Goal: Task Accomplishment & Management: Complete application form

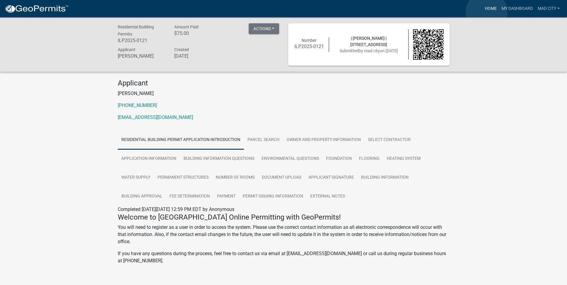
click at [486, 12] on link "Home" at bounding box center [490, 8] width 17 height 11
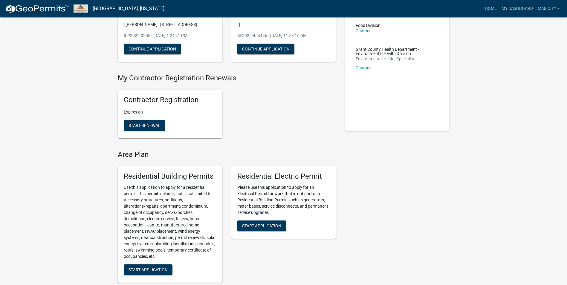
scroll to position [90, 0]
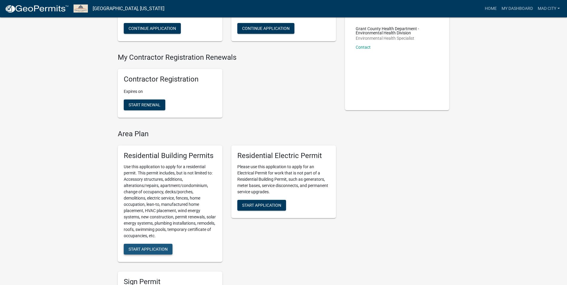
click at [141, 252] on button "Start Application" at bounding box center [148, 249] width 49 height 11
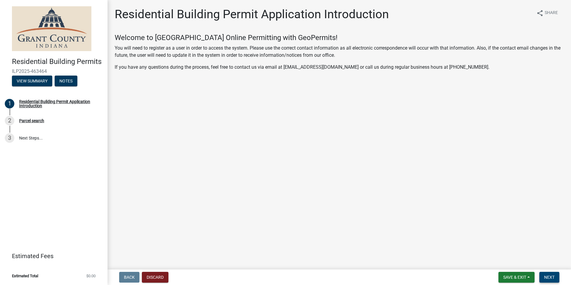
click at [555, 275] on span "Next" at bounding box center [549, 277] width 10 height 5
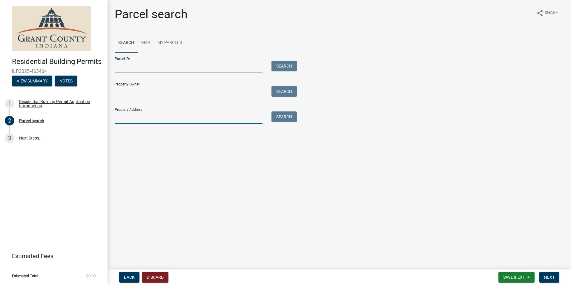
click at [155, 115] on input "Property Address:" at bounding box center [189, 117] width 148 height 12
type input "[STREET_ADDRESS]"
click at [284, 122] on div "Search" at bounding box center [282, 117] width 31 height 12
click at [284, 120] on button "Search" at bounding box center [284, 116] width 25 height 11
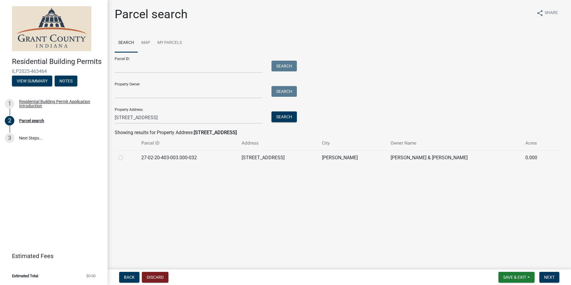
click at [125, 154] on label at bounding box center [125, 154] width 0 height 0
click at [125, 158] on input "radio" at bounding box center [127, 156] width 4 height 4
radio input "true"
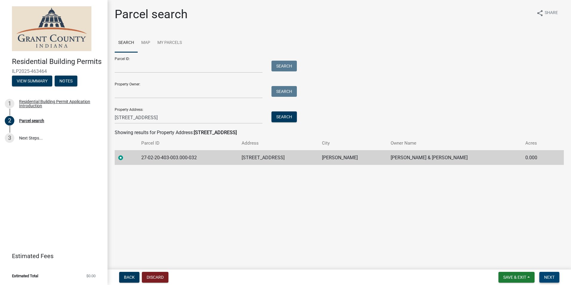
click at [549, 278] on span "Next" at bounding box center [549, 277] width 10 height 5
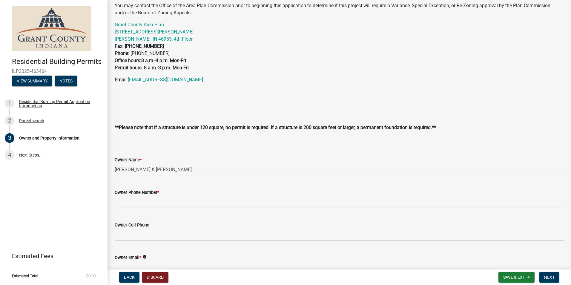
scroll to position [60, 0]
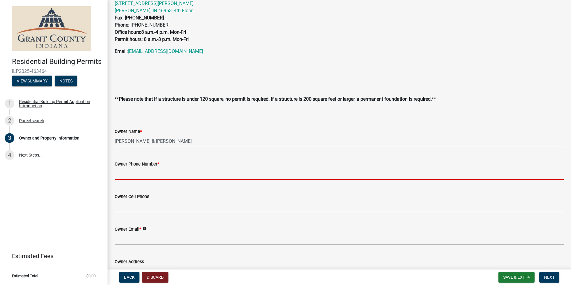
click at [137, 174] on input "Owner Phone Number *" at bounding box center [339, 174] width 449 height 12
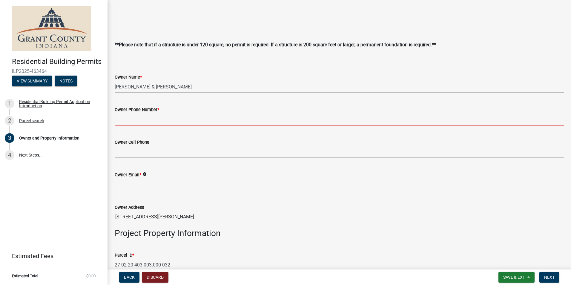
scroll to position [120, 0]
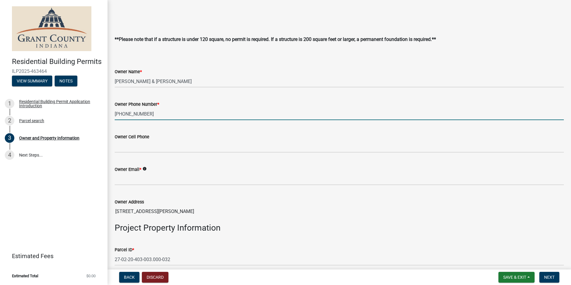
type input "[PHONE_NUMBER]"
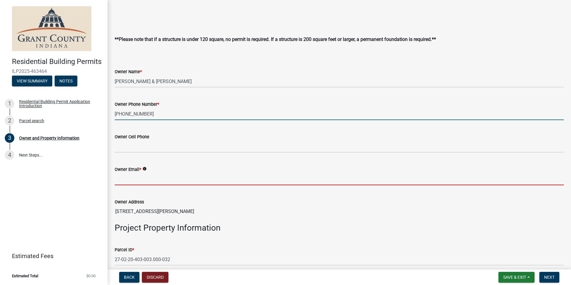
click at [184, 182] on input "Owner Email *" at bounding box center [339, 179] width 449 height 12
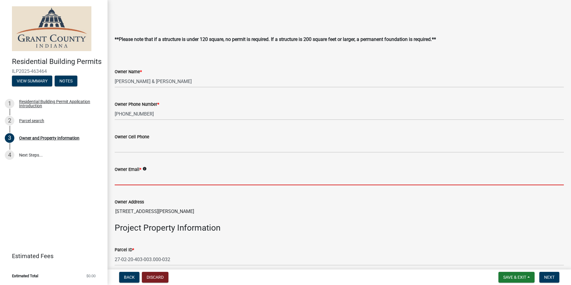
type input "NA"
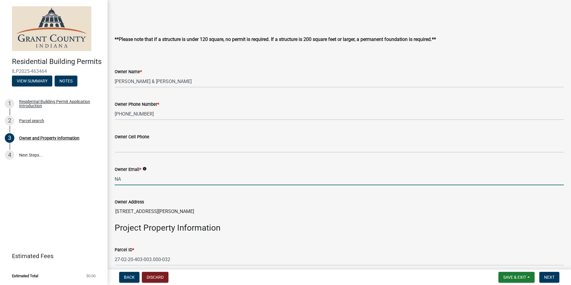
type input "[GEOGRAPHIC_DATA]"
type input "Mad City Windows & Baths [STREET_ADDRESS][PERSON_NAME]"
type input "[PHONE_NUMBER]"
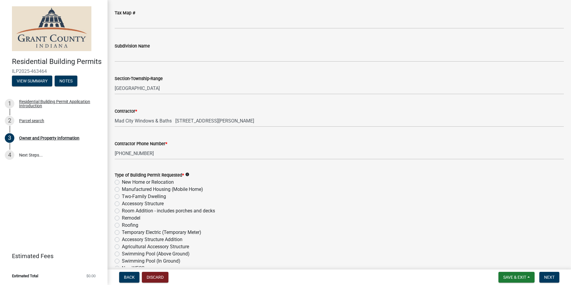
scroll to position [598, 0]
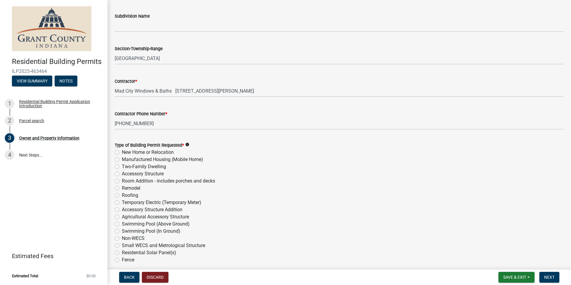
click at [131, 188] on label "Remodel" at bounding box center [131, 188] width 19 height 7
click at [126, 188] on input "Remodel" at bounding box center [124, 187] width 4 height 4
radio input "true"
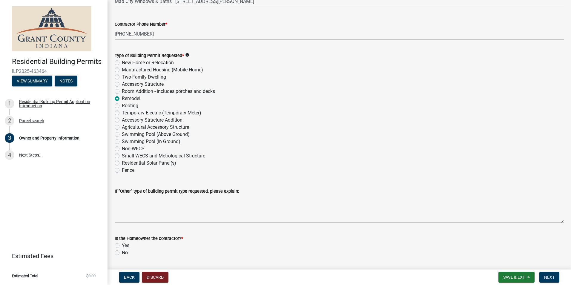
scroll to position [705, 0]
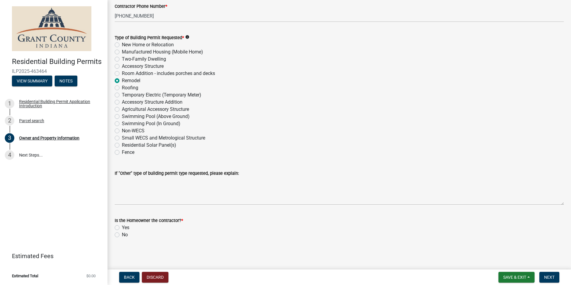
click at [122, 235] on label "No" at bounding box center [125, 234] width 6 height 7
click at [122, 235] on input "No" at bounding box center [124, 233] width 4 height 4
radio input "true"
click at [549, 274] on button "Next" at bounding box center [550, 277] width 20 height 11
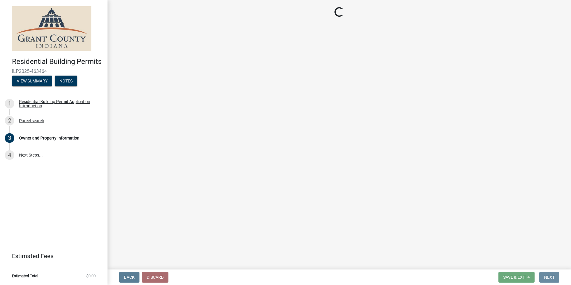
scroll to position [0, 0]
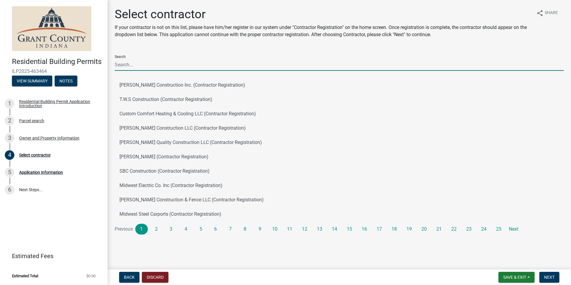
click at [154, 69] on input "Search" at bounding box center [339, 65] width 449 height 12
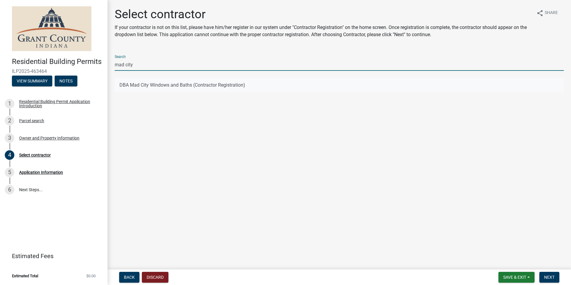
type input "mad city"
click at [146, 86] on button "DBA Mad City Windows and Baths (Contractor Registration)" at bounding box center [339, 85] width 449 height 14
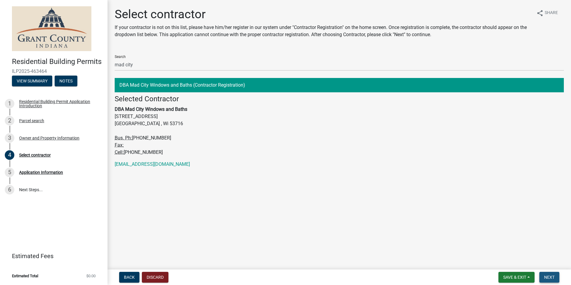
click at [541, 275] on button "Next" at bounding box center [550, 277] width 20 height 11
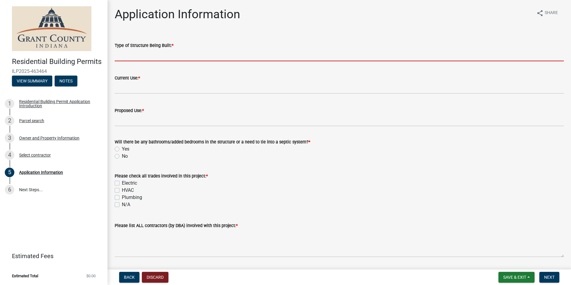
click at [150, 54] on input "Type of Structure Being Built: *" at bounding box center [339, 55] width 449 height 12
type input "Replacing windows. Sizing of windows will not be changing."
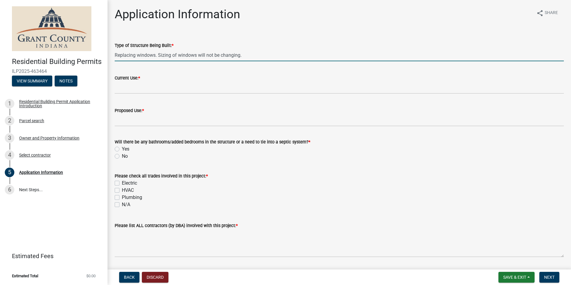
type input "Window"
type input "3320"
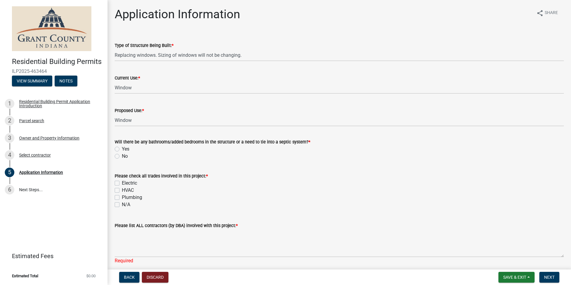
click at [120, 154] on div "No" at bounding box center [339, 156] width 449 height 7
click at [122, 155] on label "No" at bounding box center [125, 156] width 6 height 7
click at [122, 155] on input "No" at bounding box center [124, 155] width 4 height 4
radio input "true"
click at [117, 201] on div "N/A" at bounding box center [339, 204] width 449 height 7
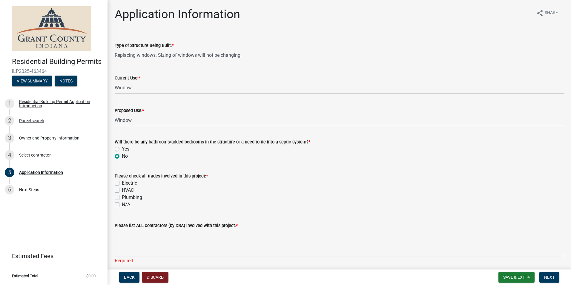
click at [114, 205] on div "Please check all trades involved in this project: * Electric HVAC Plumbing N/A" at bounding box center [339, 186] width 458 height 43
click at [122, 204] on label "N/A" at bounding box center [126, 204] width 8 height 7
click at [122, 204] on input "N/A" at bounding box center [124, 203] width 4 height 4
checkbox input "true"
checkbox input "false"
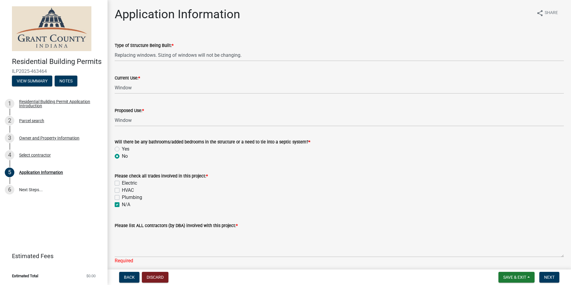
checkbox input "false"
checkbox input "true"
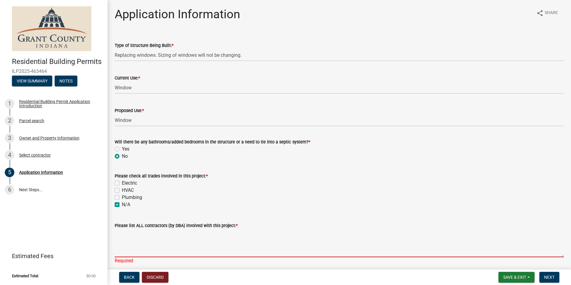
click at [176, 251] on textarea "Please list ALL contractors (by DBA) involved with this project: *" at bounding box center [339, 243] width 449 height 28
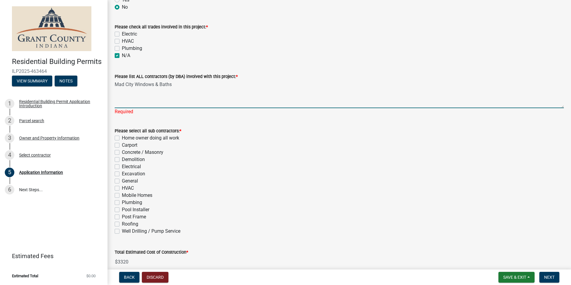
scroll to position [149, 0]
type textarea "Mad City Windows & Baths"
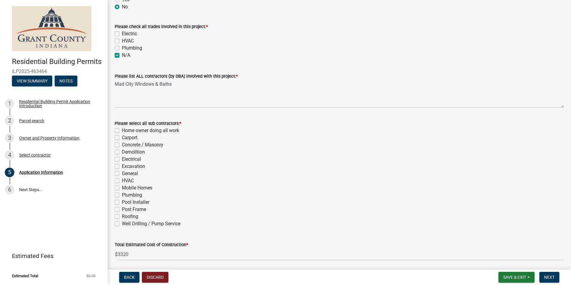
click at [118, 181] on div "Please select all sub contractors: * Home owner doing all work Carport Concrete…" at bounding box center [339, 174] width 449 height 108
click at [122, 181] on label "HVAC" at bounding box center [128, 180] width 12 height 7
click at [122, 181] on input "HVAC" at bounding box center [124, 179] width 4 height 4
checkbox input "true"
checkbox input "false"
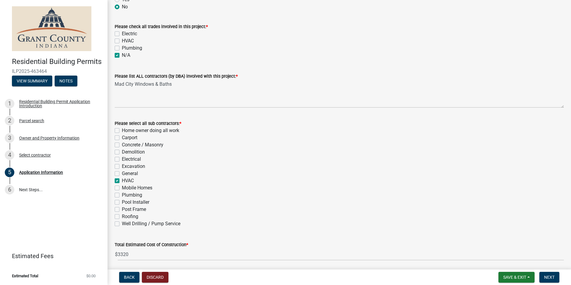
checkbox input "false"
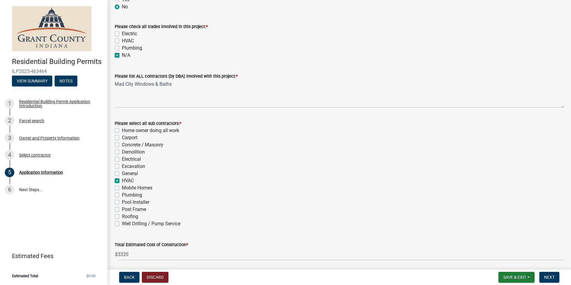
checkbox input "false"
checkbox input "true"
checkbox input "false"
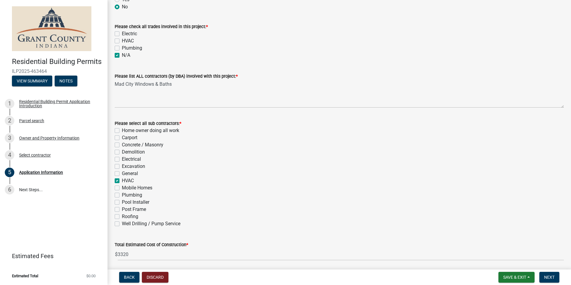
checkbox input "false"
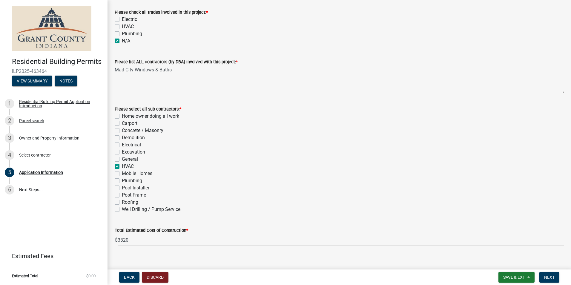
scroll to position [171, 0]
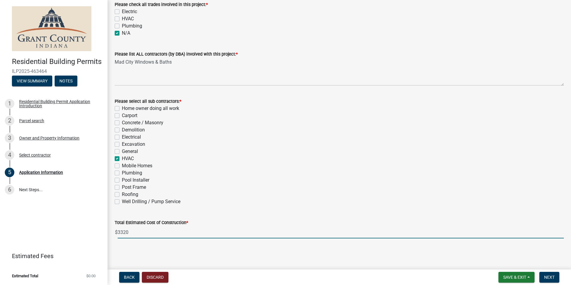
drag, startPoint x: 135, startPoint y: 232, endPoint x: 116, endPoint y: 232, distance: 18.8
click at [116, 232] on div "$ 3320" at bounding box center [339, 232] width 449 height 12
type input "10563.6"
click at [336, 161] on div "HVAC" at bounding box center [339, 158] width 449 height 7
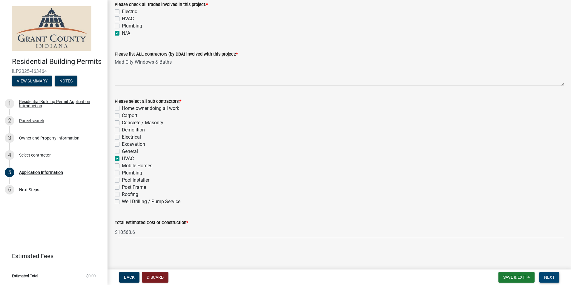
click at [555, 273] on button "Next" at bounding box center [550, 277] width 20 height 11
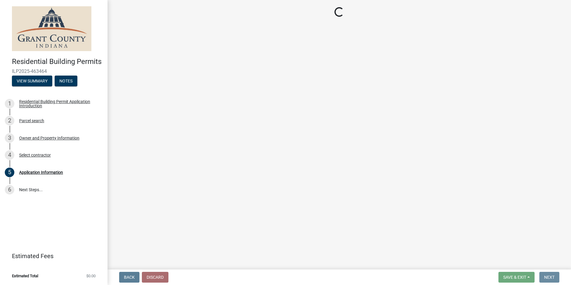
scroll to position [0, 0]
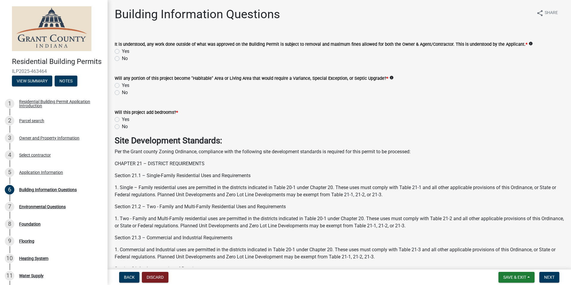
click at [122, 49] on label "Yes" at bounding box center [125, 51] width 7 height 7
click at [122, 49] on input "Yes" at bounding box center [124, 50] width 4 height 4
radio input "true"
click at [122, 94] on label "No" at bounding box center [125, 92] width 6 height 7
click at [122, 93] on input "No" at bounding box center [124, 91] width 4 height 4
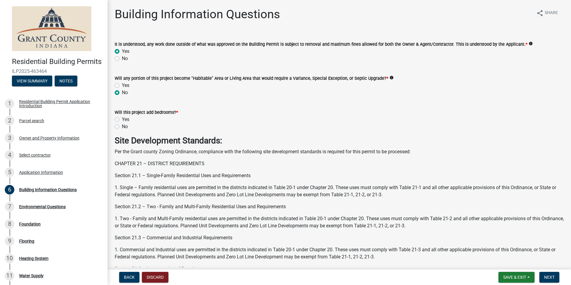
radio input "true"
click at [122, 128] on label "No" at bounding box center [125, 126] width 6 height 7
click at [122, 127] on input "No" at bounding box center [124, 125] width 4 height 4
radio input "true"
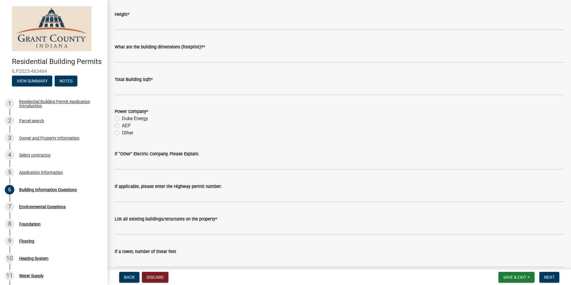
scroll to position [1109, 0]
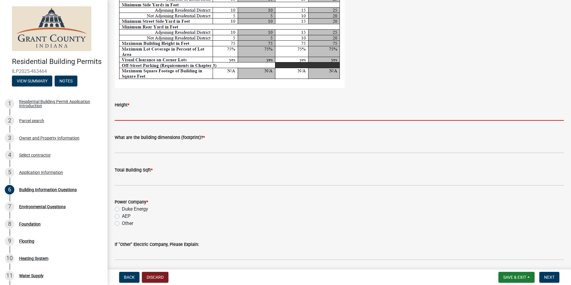
click at [129, 118] on input "Height *" at bounding box center [339, 114] width 449 height 12
type input "NA"
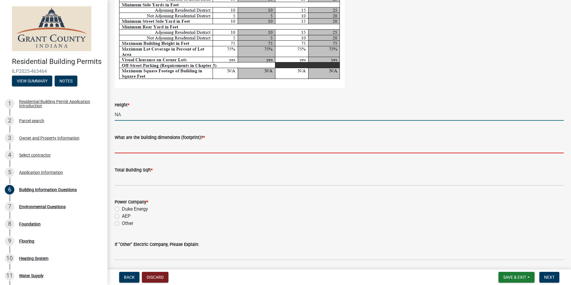
type input "NA"
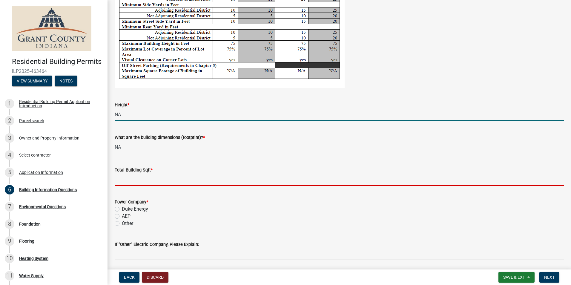
type input "0"
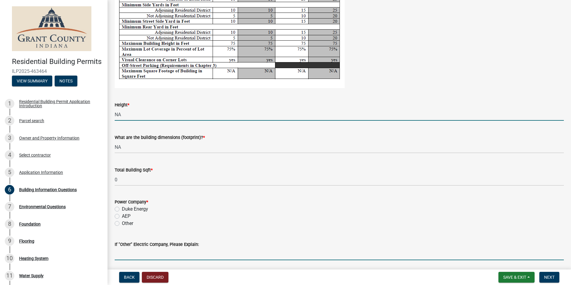
type input "NA"
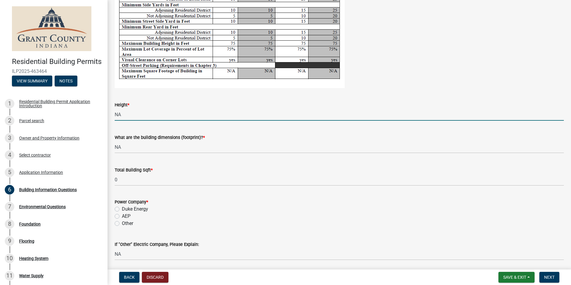
type input "NA"
type input "0"
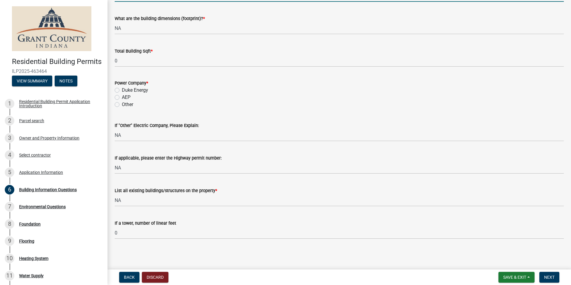
scroll to position [1229, 0]
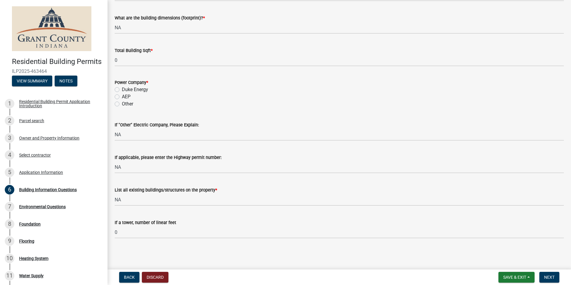
click at [127, 105] on label "Other" at bounding box center [127, 103] width 11 height 7
click at [126, 104] on input "Other" at bounding box center [124, 102] width 4 height 4
radio input "true"
click at [552, 279] on span "Next" at bounding box center [549, 277] width 10 height 5
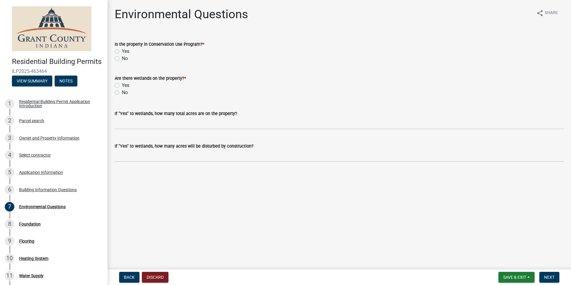
click at [122, 57] on label "No" at bounding box center [125, 58] width 6 height 7
click at [122, 57] on input "No" at bounding box center [124, 57] width 4 height 4
radio input "true"
click at [120, 91] on div "No" at bounding box center [339, 92] width 449 height 7
click at [122, 91] on label "No" at bounding box center [125, 92] width 6 height 7
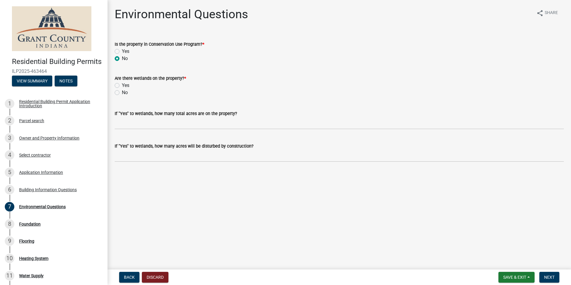
click at [122, 91] on input "No" at bounding box center [124, 91] width 4 height 4
radio input "true"
click at [543, 273] on button "Next" at bounding box center [550, 277] width 20 height 11
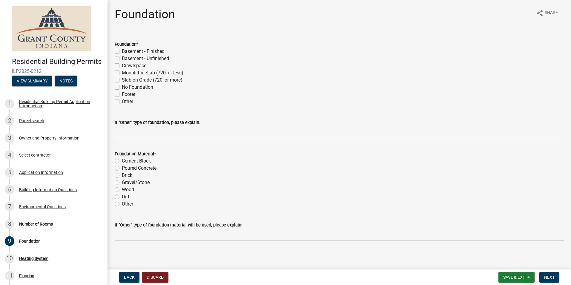
click at [122, 57] on label "Basement - Unfinished" at bounding box center [145, 58] width 47 height 7
click at [122, 57] on input "Basement - Unfinished" at bounding box center [124, 57] width 4 height 4
checkbox input "true"
checkbox input "false"
checkbox input "true"
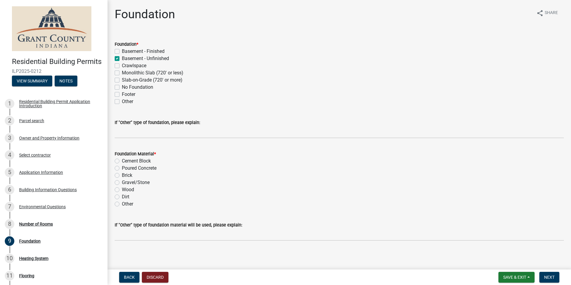
checkbox input "false"
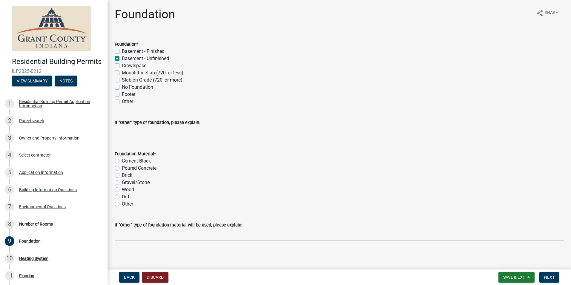
checkbox input "false"
click at [121, 175] on div "Brick" at bounding box center [339, 175] width 449 height 7
click at [122, 175] on label "Brick" at bounding box center [127, 175] width 10 height 7
click at [122, 175] on input "Brick" at bounding box center [124, 174] width 4 height 4
radio input "true"
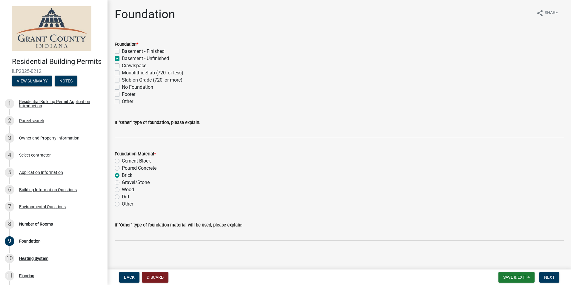
scroll to position [2, 0]
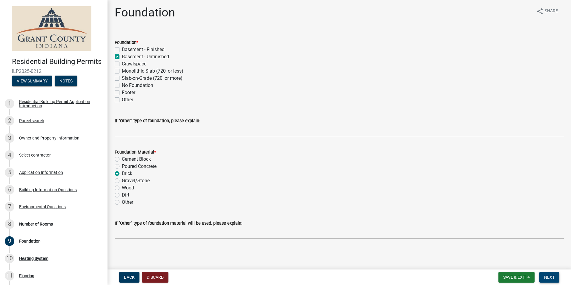
click at [546, 275] on span "Next" at bounding box center [549, 277] width 10 height 5
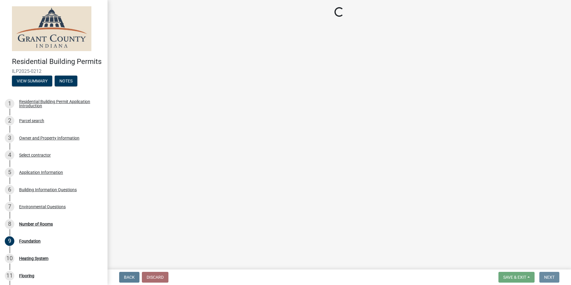
scroll to position [0, 0]
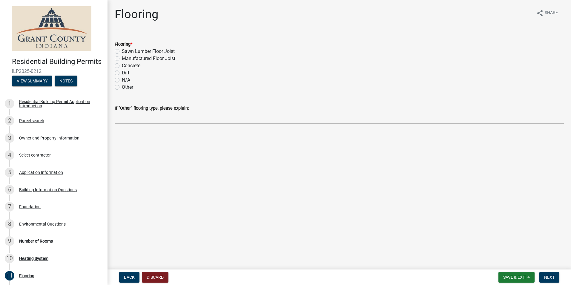
click at [123, 80] on label "N/A" at bounding box center [126, 79] width 8 height 7
click at [123, 80] on input "N/A" at bounding box center [124, 78] width 4 height 4
radio input "true"
click at [540, 278] on button "Next" at bounding box center [550, 277] width 20 height 11
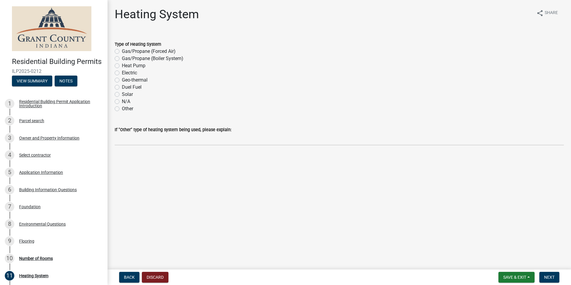
click at [122, 100] on label "N/A" at bounding box center [126, 101] width 8 height 7
click at [122, 100] on input "N/A" at bounding box center [124, 100] width 4 height 4
radio input "true"
click at [547, 276] on span "Next" at bounding box center [549, 277] width 10 height 5
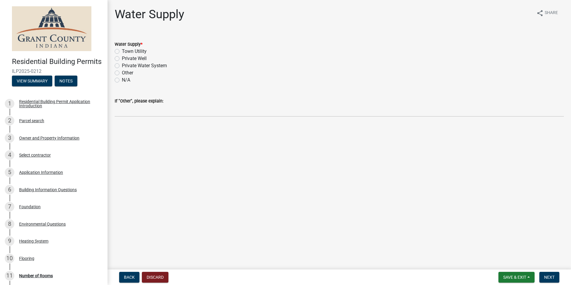
click at [125, 79] on label "N/A" at bounding box center [126, 79] width 8 height 7
click at [125, 79] on input "N/A" at bounding box center [124, 78] width 4 height 4
radio input "true"
click at [543, 281] on button "Next" at bounding box center [550, 277] width 20 height 11
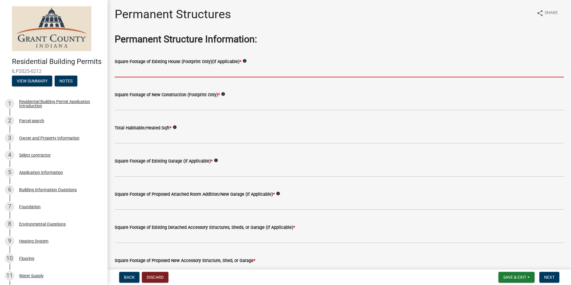
click at [200, 75] on input "text" at bounding box center [339, 71] width 449 height 12
type input "0"
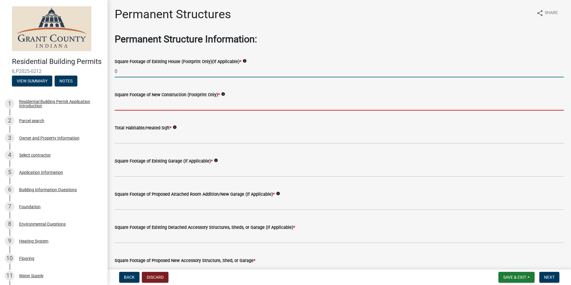
type input "0"
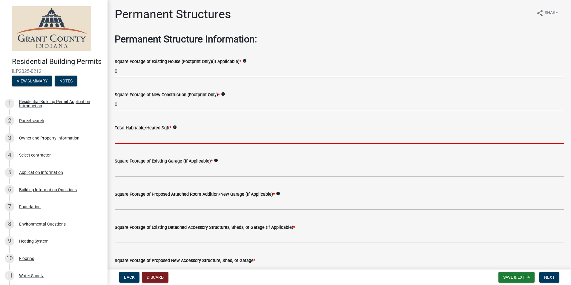
type input "0"
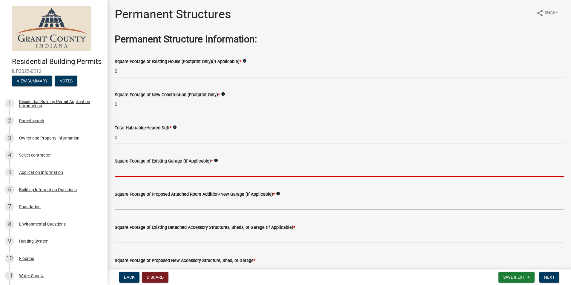
type input "0"
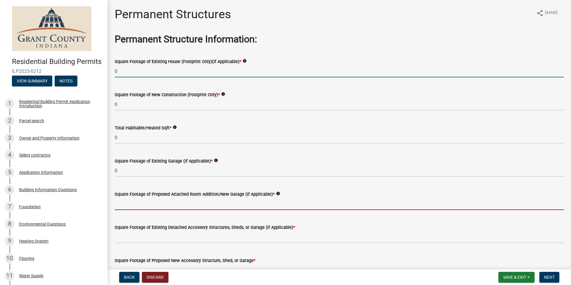
type input "0"
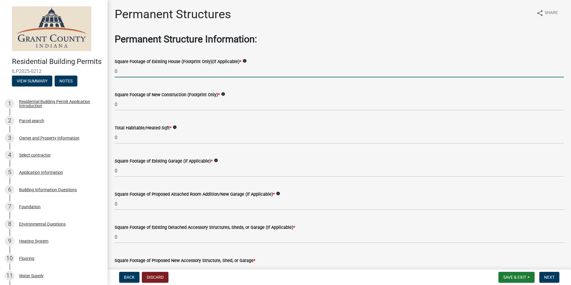
type input "0"
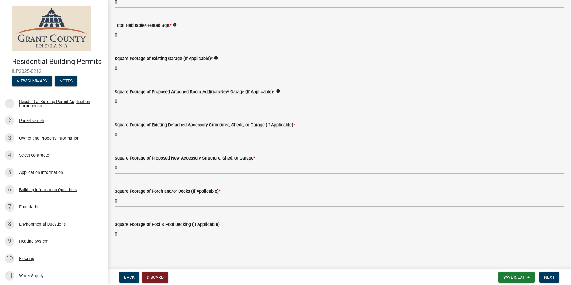
scroll to position [104, 0]
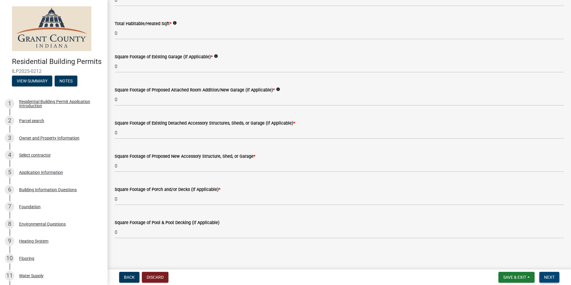
click at [543, 275] on button "Next" at bounding box center [550, 277] width 20 height 11
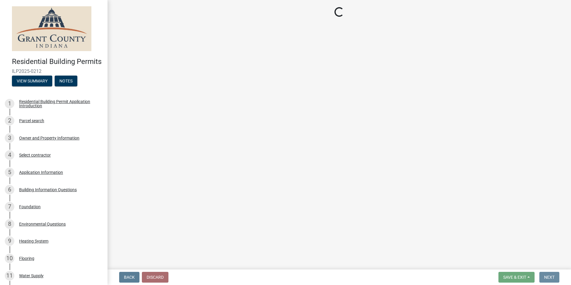
scroll to position [0, 0]
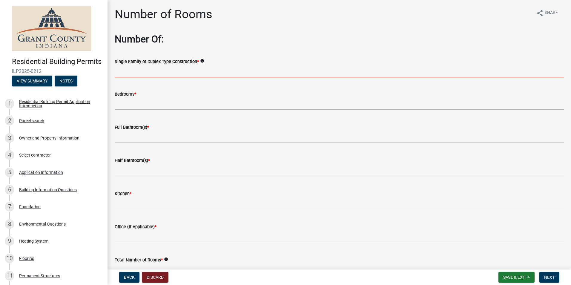
click at [177, 76] on input "Single Family or Duplex Type Construction *" at bounding box center [339, 71] width 449 height 12
type input "Single Family"
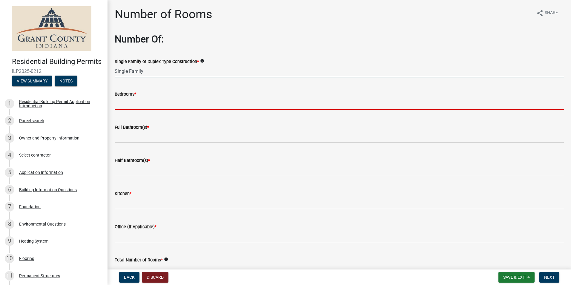
type input "0"
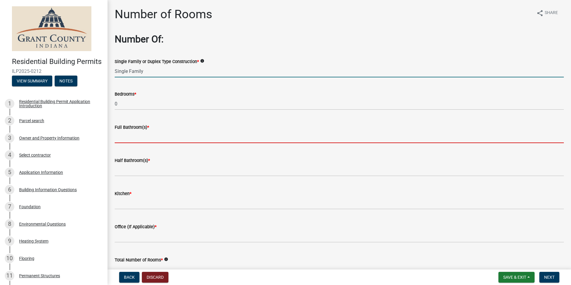
type input "0"
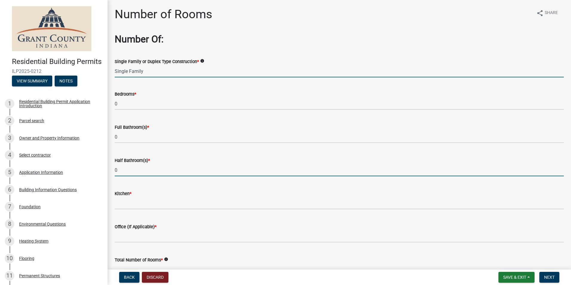
type input "0"
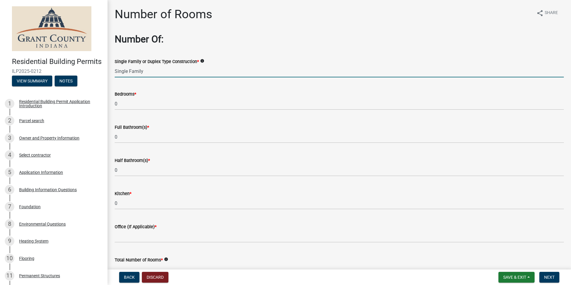
type input "0"
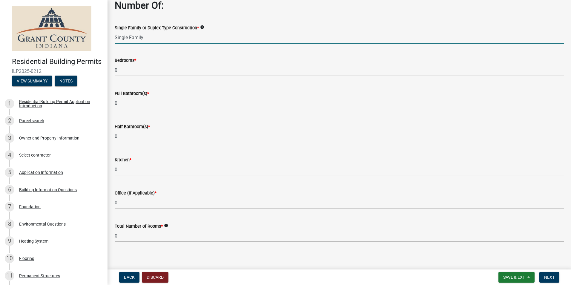
scroll to position [37, 0]
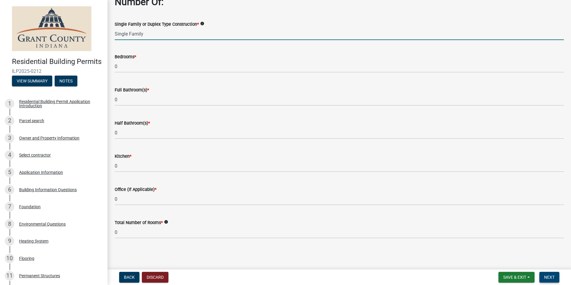
click at [551, 280] on button "Next" at bounding box center [550, 277] width 20 height 11
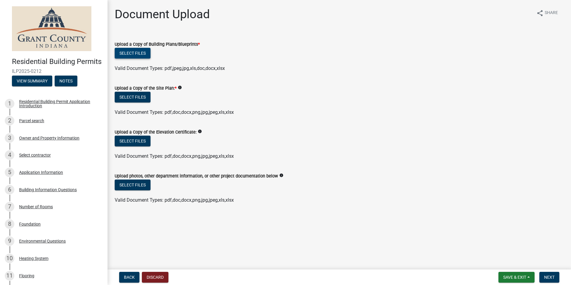
click at [131, 54] on button "Select files" at bounding box center [133, 53] width 36 height 11
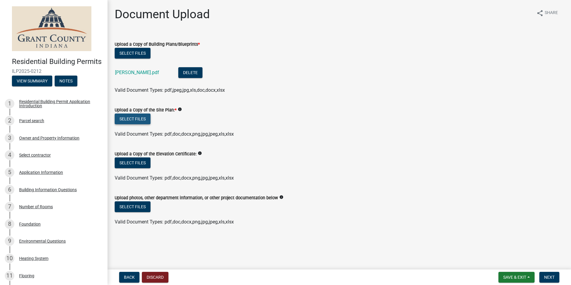
click at [134, 117] on button "Select files" at bounding box center [133, 119] width 36 height 11
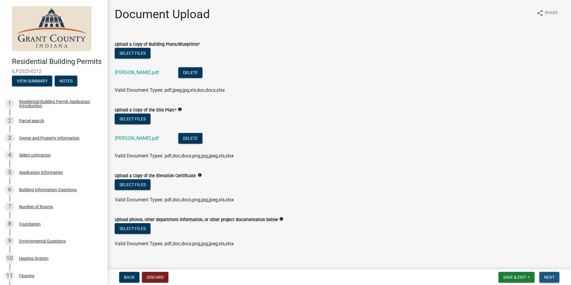
click at [545, 278] on span "Next" at bounding box center [549, 277] width 10 height 5
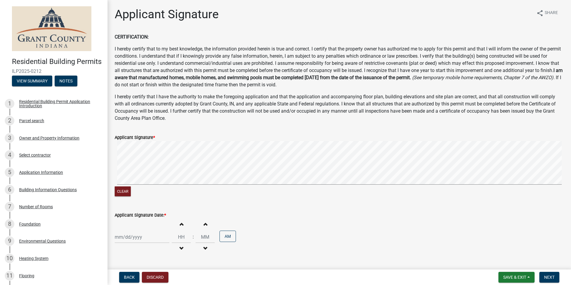
scroll to position [17, 0]
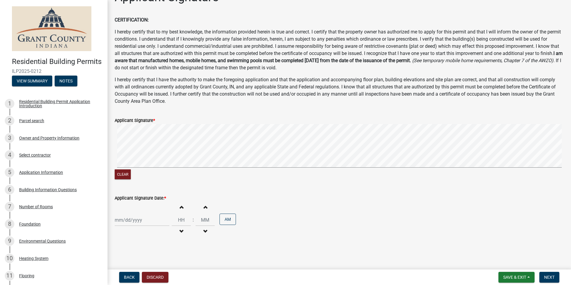
select select "8"
select select "2025"
click at [119, 218] on div "[PERSON_NAME] Feb Mar Apr [PERSON_NAME][DATE] Oct Nov [DATE] 1526 1527 1528 152…" at bounding box center [142, 220] width 55 height 12
click at [142, 176] on div "13" at bounding box center [140, 179] width 10 height 10
type input "[DATE]"
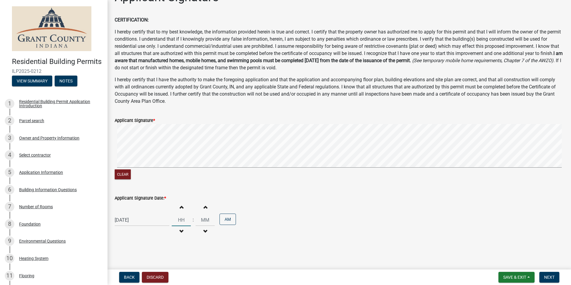
click at [182, 218] on input "Hours" at bounding box center [181, 220] width 19 height 12
type input "03"
type input "37"
click at [229, 218] on button "AM" at bounding box center [228, 219] width 16 height 11
click at [553, 278] on span "Next" at bounding box center [549, 277] width 10 height 5
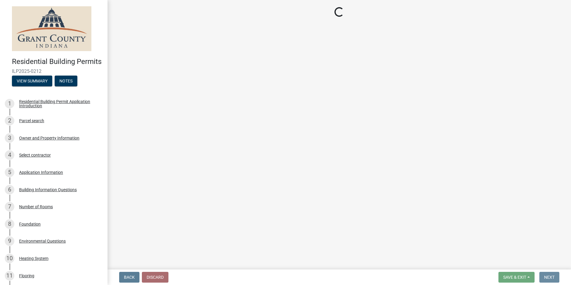
scroll to position [0, 0]
